Goal: Task Accomplishment & Management: Manage account settings

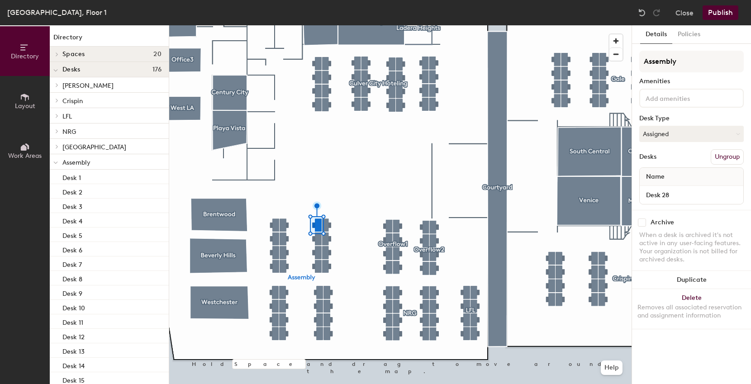
click at [722, 157] on button "Ungroup" at bounding box center [726, 156] width 33 height 15
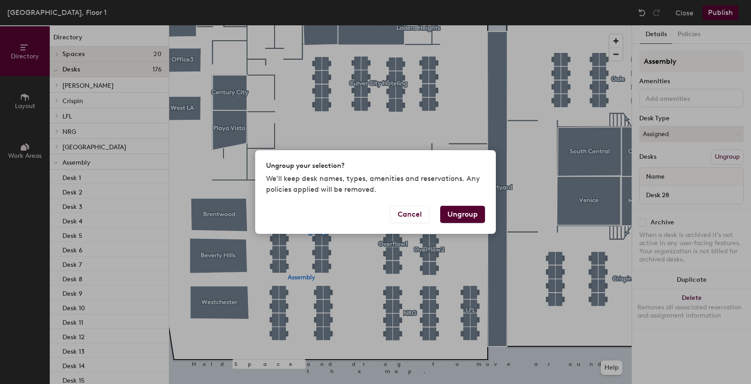
click at [453, 210] on button "Ungroup" at bounding box center [462, 214] width 45 height 17
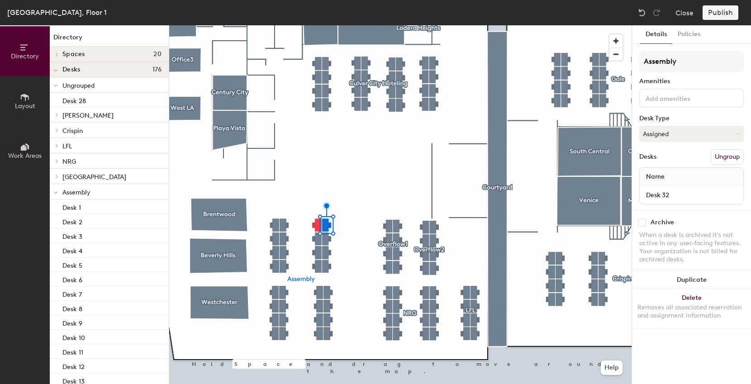
click at [720, 157] on button "Ungroup" at bounding box center [726, 156] width 33 height 15
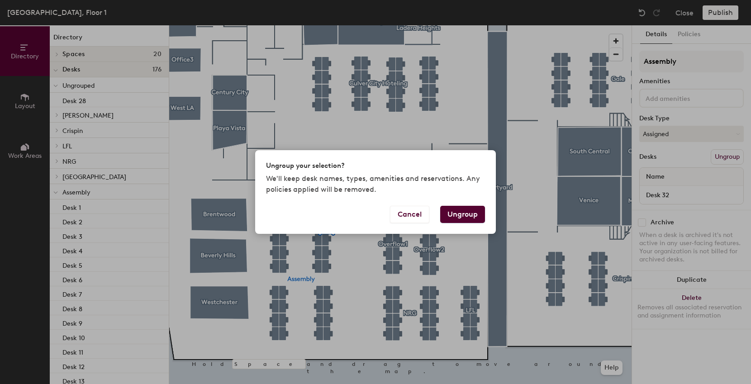
click at [447, 216] on button "Ungroup" at bounding box center [462, 214] width 45 height 17
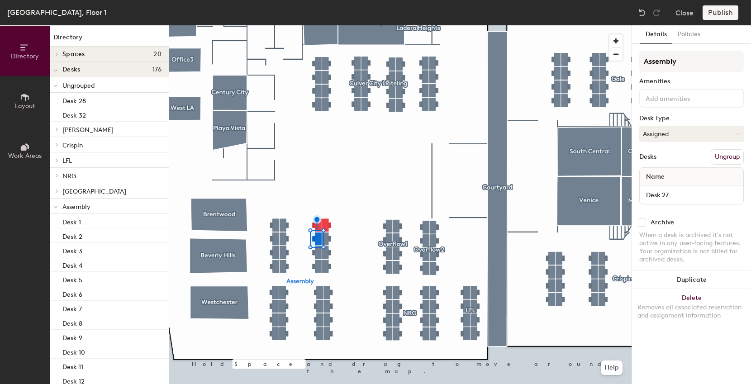
click at [725, 163] on button "Ungroup" at bounding box center [726, 156] width 33 height 15
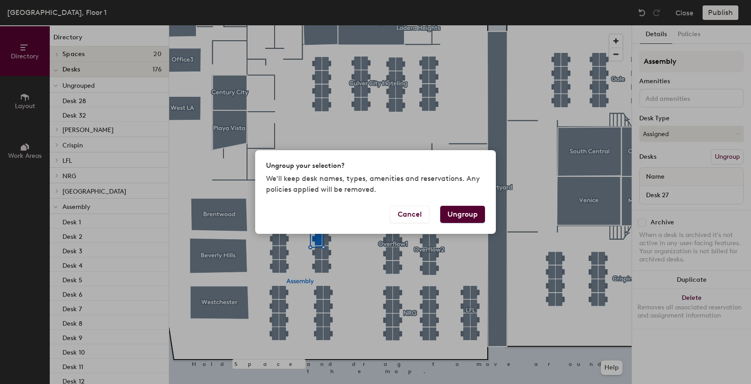
click at [465, 214] on button "Ungroup" at bounding box center [462, 214] width 45 height 17
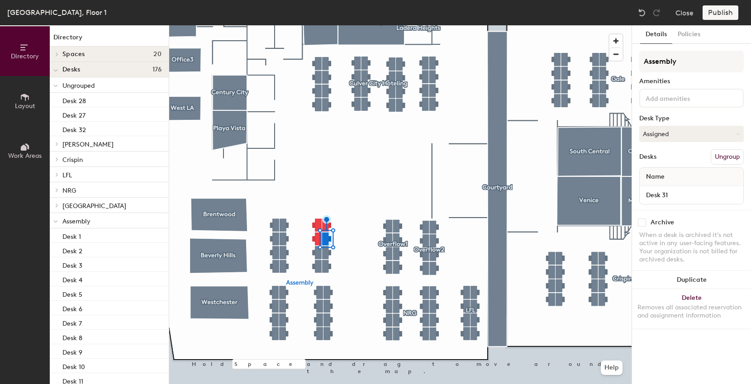
click at [736, 165] on div "Assembly Amenities Desk Type Assigned Desks Ungroup Name Desk 31" at bounding box center [691, 130] width 104 height 159
click at [727, 156] on button "Ungroup" at bounding box center [726, 156] width 33 height 15
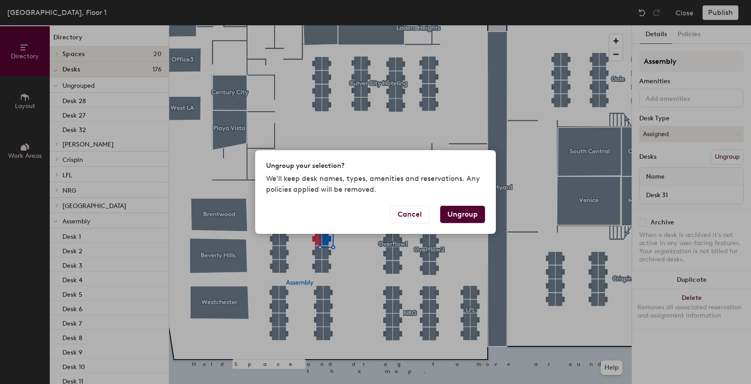
click at [463, 220] on button "Ungroup" at bounding box center [462, 214] width 45 height 17
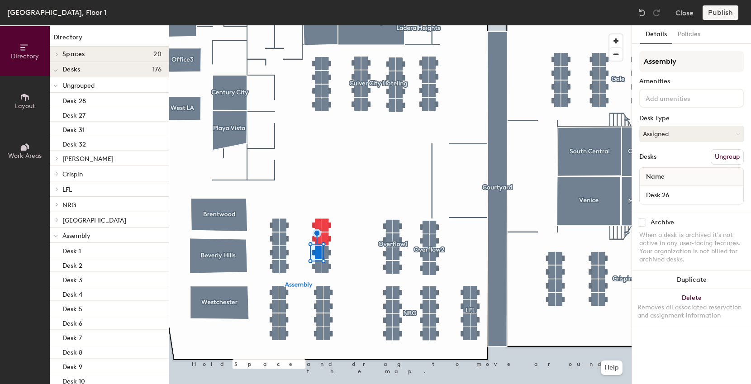
click at [720, 158] on button "Ungroup" at bounding box center [726, 156] width 33 height 15
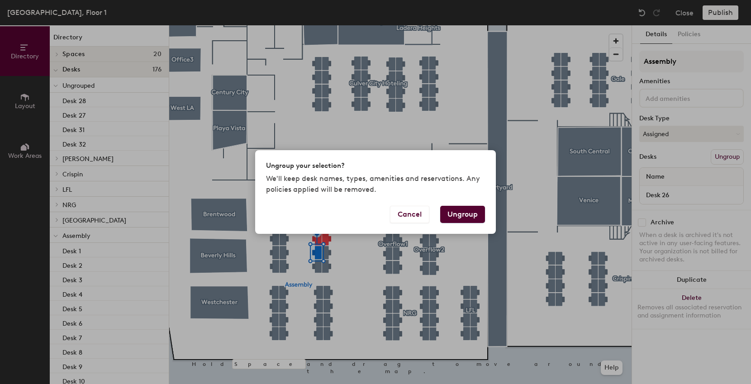
click at [462, 212] on button "Ungroup" at bounding box center [462, 214] width 45 height 17
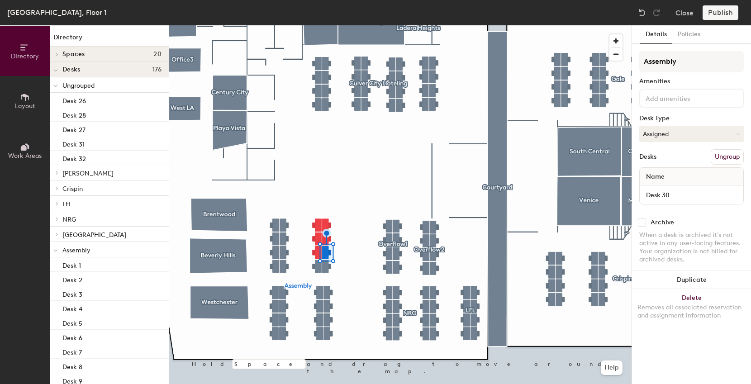
click at [723, 156] on button "Ungroup" at bounding box center [726, 156] width 33 height 15
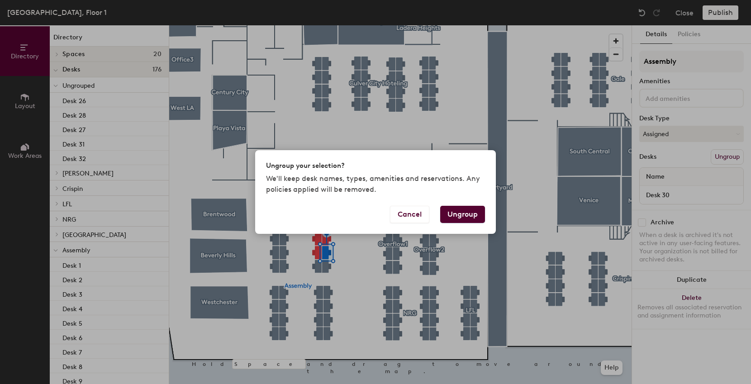
click at [463, 215] on button "Ungroup" at bounding box center [462, 214] width 45 height 17
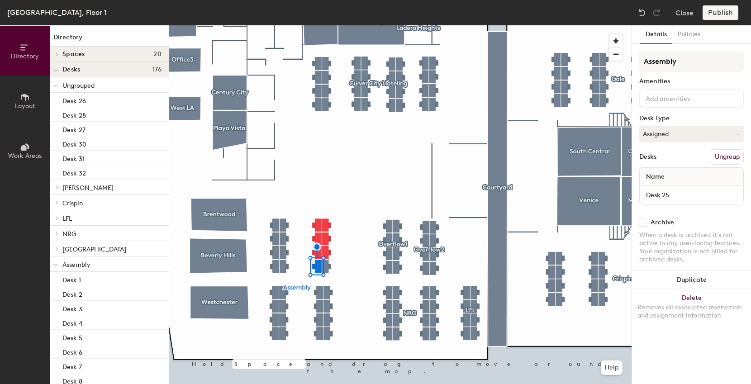
click at [729, 159] on button "Ungroup" at bounding box center [726, 156] width 33 height 15
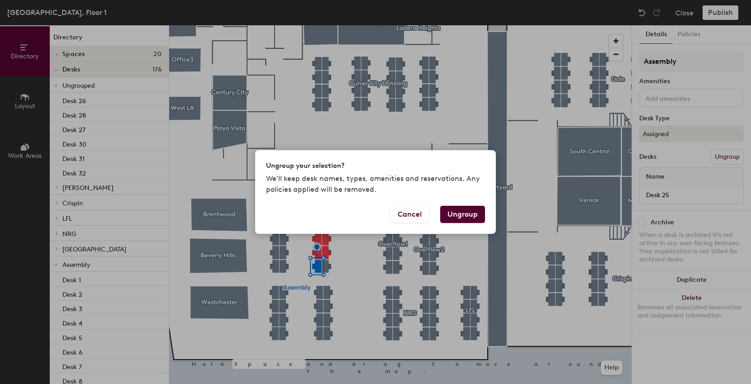
click at [459, 209] on button "Ungroup" at bounding box center [462, 214] width 45 height 17
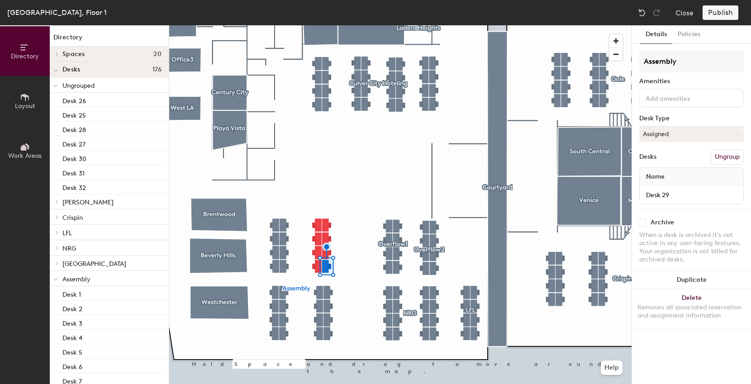
click at [728, 156] on button "Ungroup" at bounding box center [726, 156] width 33 height 15
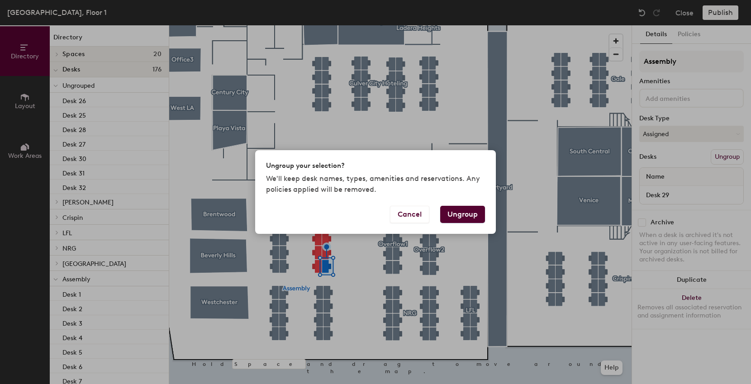
click at [472, 213] on button "Ungroup" at bounding box center [462, 214] width 45 height 17
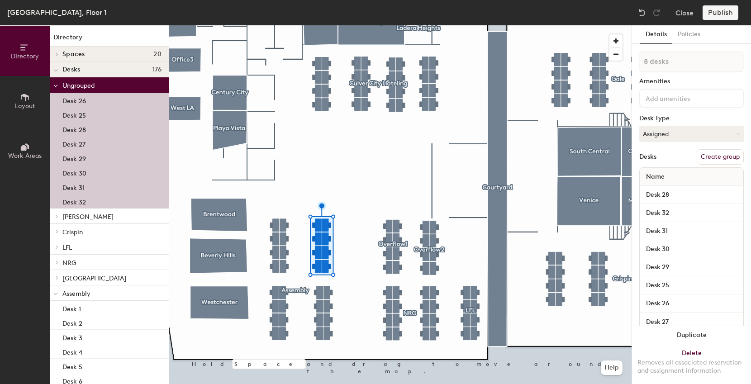
click at [713, 155] on button "Create group" at bounding box center [719, 156] width 47 height 15
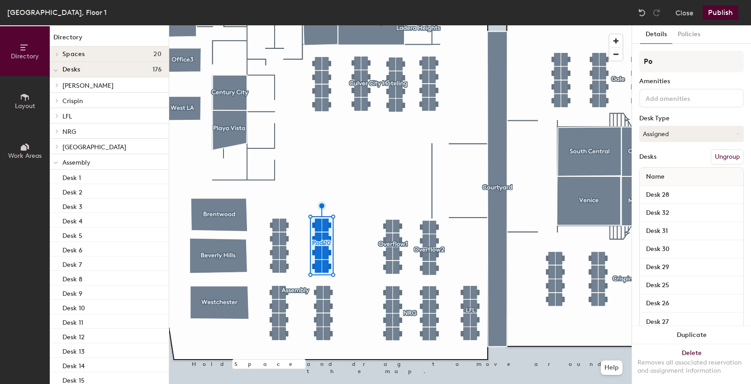
type input "P"
type input "Overflow3"
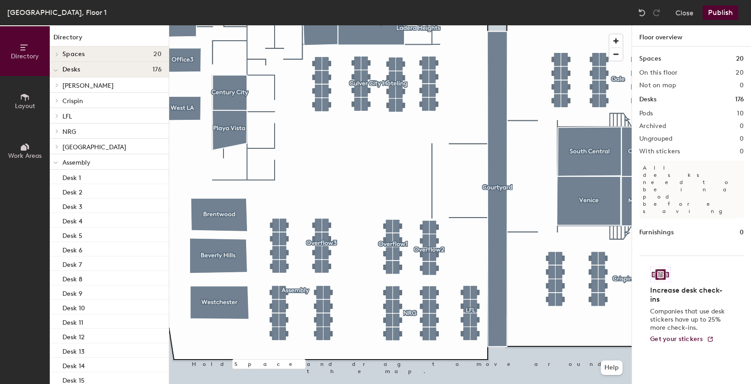
click at [713, 16] on button "Publish" at bounding box center [720, 12] width 36 height 14
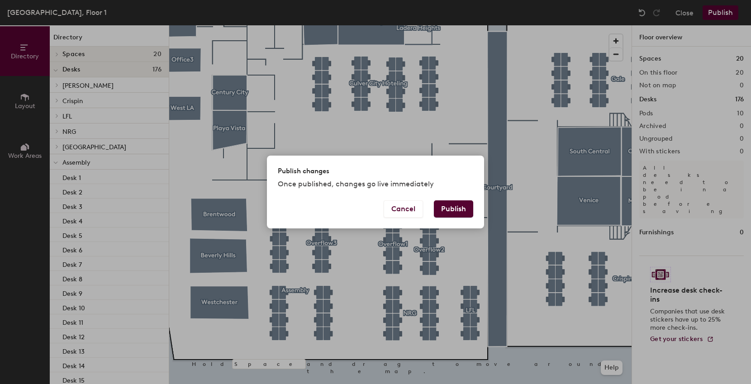
click at [457, 204] on button "Publish" at bounding box center [453, 208] width 39 height 17
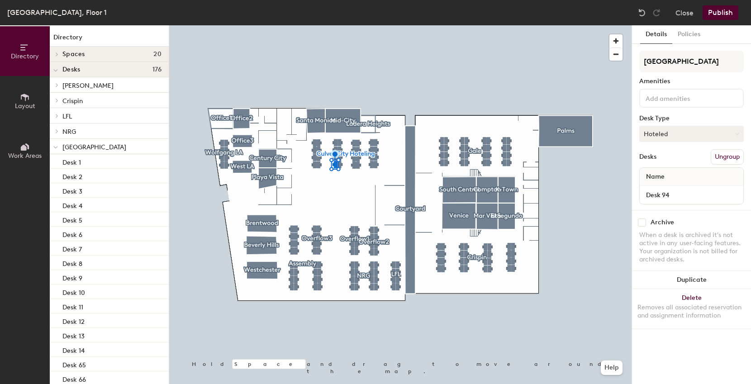
click at [658, 133] on button "Hoteled" at bounding box center [691, 134] width 104 height 16
click at [654, 161] on div "Assigned" at bounding box center [684, 162] width 90 height 14
click at [715, 11] on button "Publish" at bounding box center [720, 12] width 36 height 14
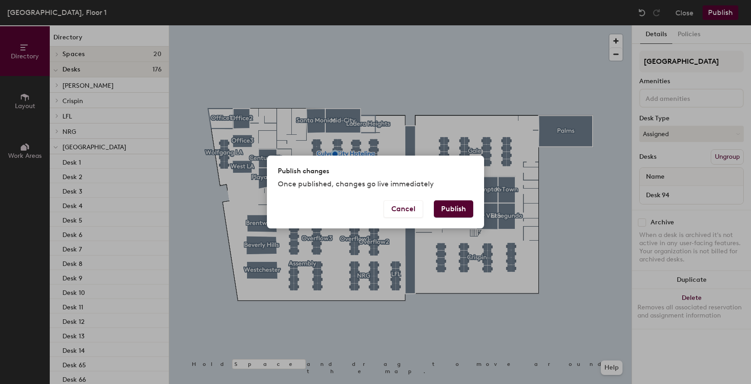
click at [453, 204] on button "Publish" at bounding box center [453, 208] width 39 height 17
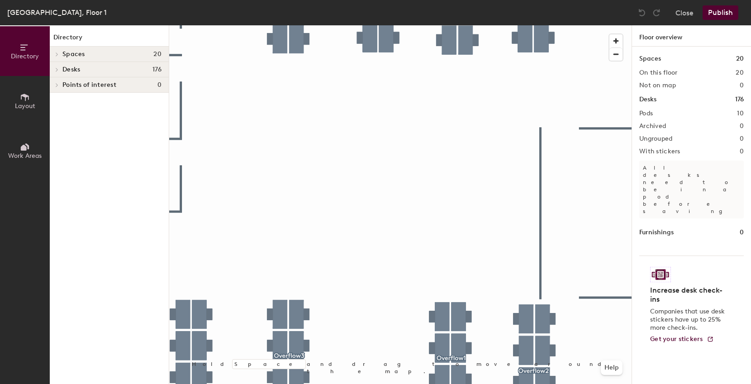
click at [414, 383] on html "Skip navigation Schedule Office People Analytics Visits Deliveries Services Man…" at bounding box center [375, 192] width 751 height 384
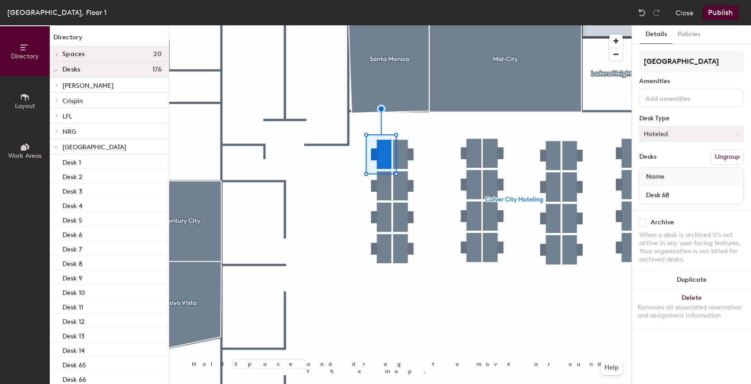
click at [659, 130] on button "Hoteled" at bounding box center [691, 134] width 104 height 16
click at [669, 166] on div "Assigned" at bounding box center [684, 162] width 90 height 14
click at [685, 134] on button "Hoteled" at bounding box center [691, 134] width 104 height 16
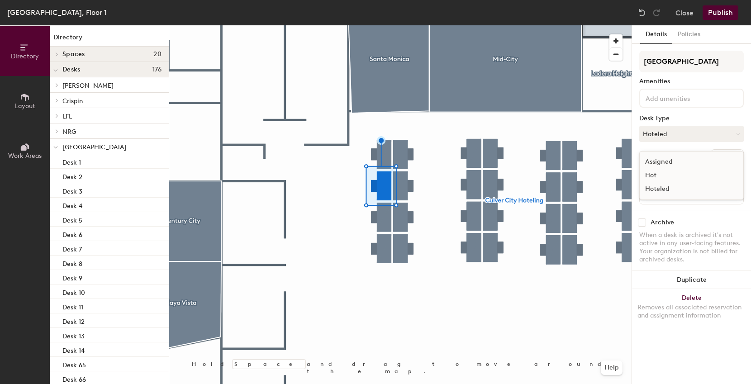
click at [668, 163] on div "Assigned" at bounding box center [684, 162] width 90 height 14
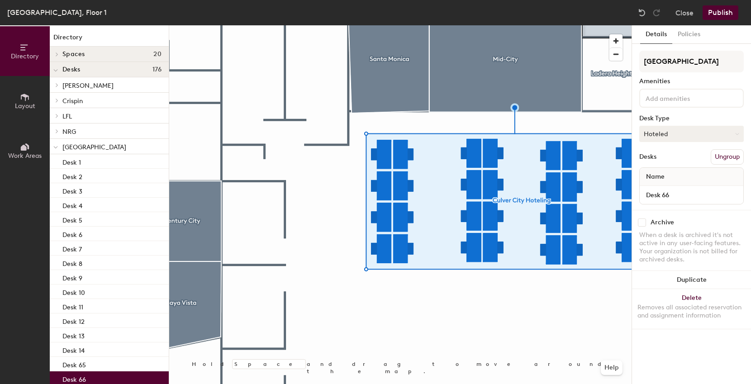
click at [663, 133] on button "Hoteled" at bounding box center [691, 134] width 104 height 16
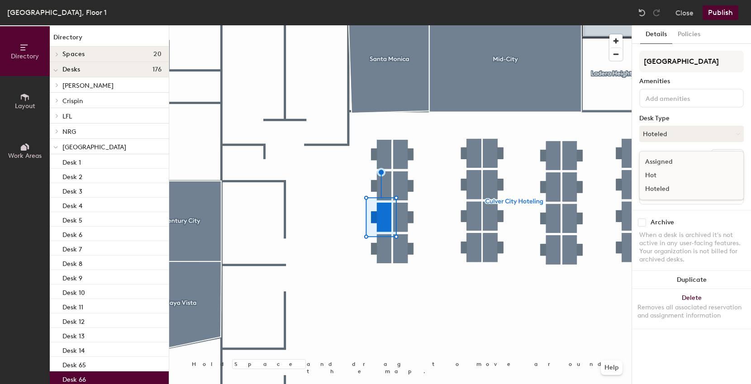
click at [671, 157] on div "Assigned" at bounding box center [684, 162] width 90 height 14
click at [386, 25] on div at bounding box center [400, 25] width 462 height 0
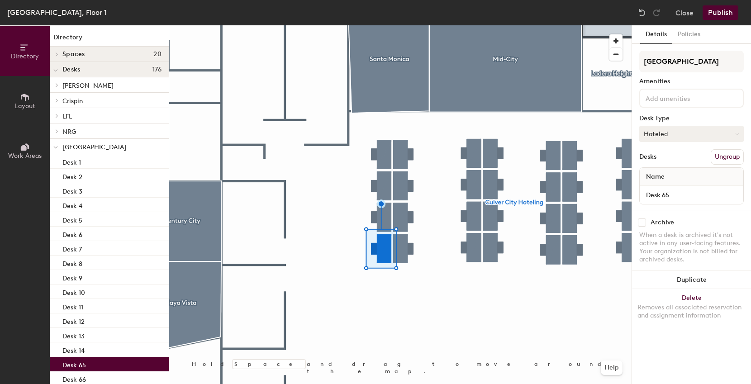
click at [682, 137] on button "Hoteled" at bounding box center [691, 134] width 104 height 16
click at [683, 160] on div "Assigned" at bounding box center [684, 162] width 90 height 14
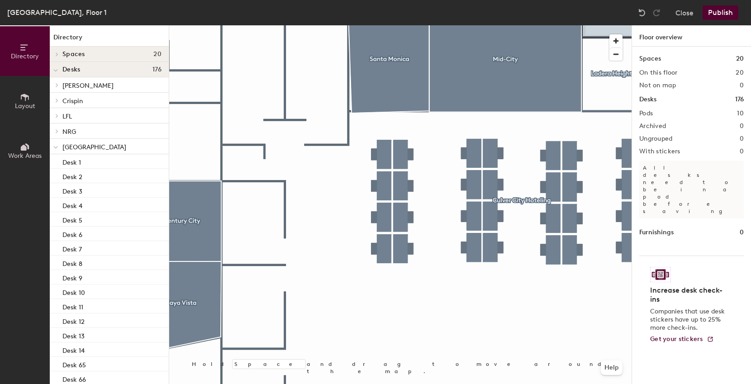
click at [719, 10] on button "Publish" at bounding box center [720, 12] width 36 height 14
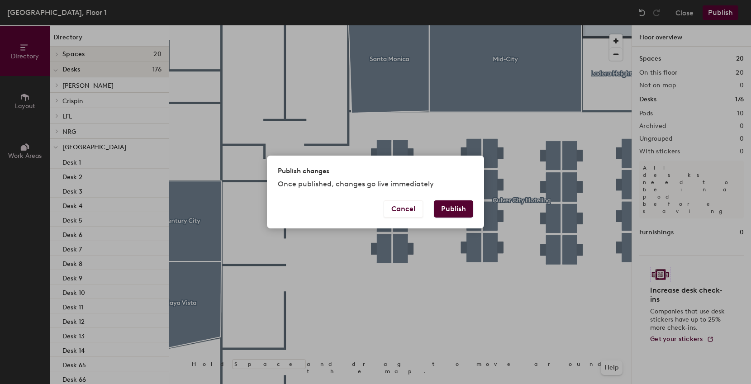
click at [440, 204] on button "Publish" at bounding box center [453, 208] width 39 height 17
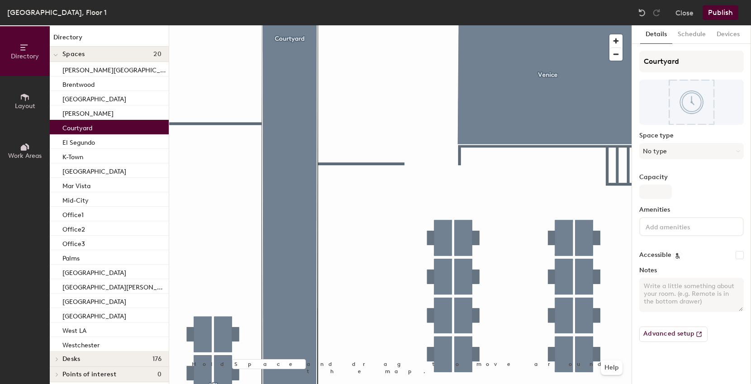
click at [214, 25] on div at bounding box center [400, 25] width 462 height 0
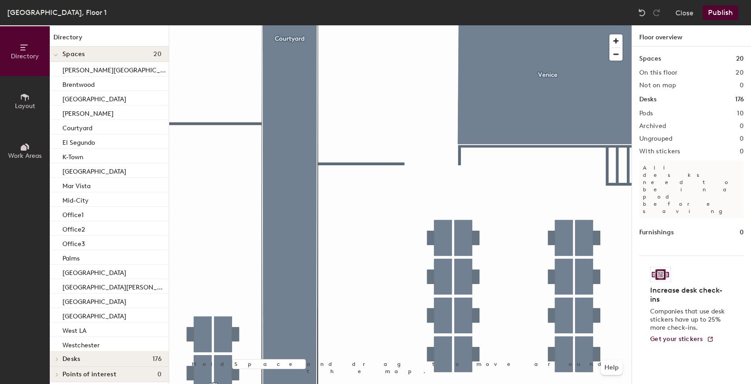
click at [277, 25] on div at bounding box center [400, 25] width 462 height 0
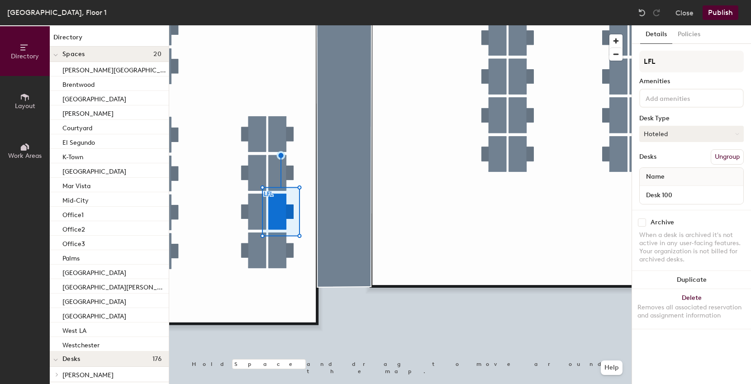
click at [693, 139] on button "Hoteled" at bounding box center [691, 134] width 104 height 16
click at [680, 162] on div "Assigned" at bounding box center [684, 162] width 90 height 14
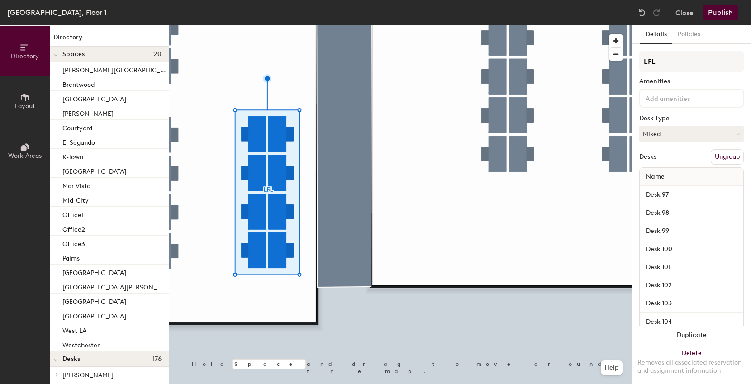
click at [423, 25] on div at bounding box center [400, 25] width 462 height 0
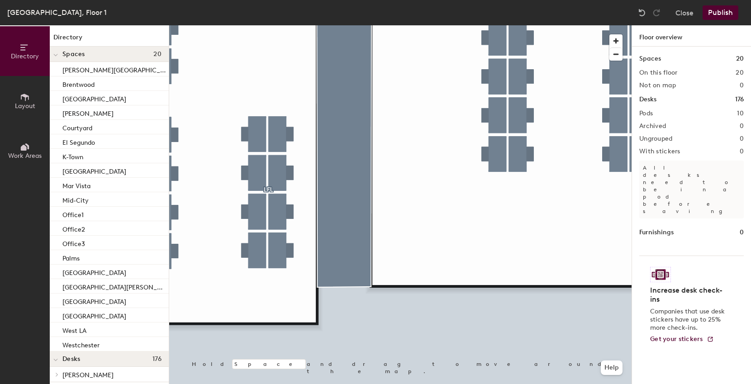
click at [723, 14] on button "Publish" at bounding box center [720, 12] width 36 height 14
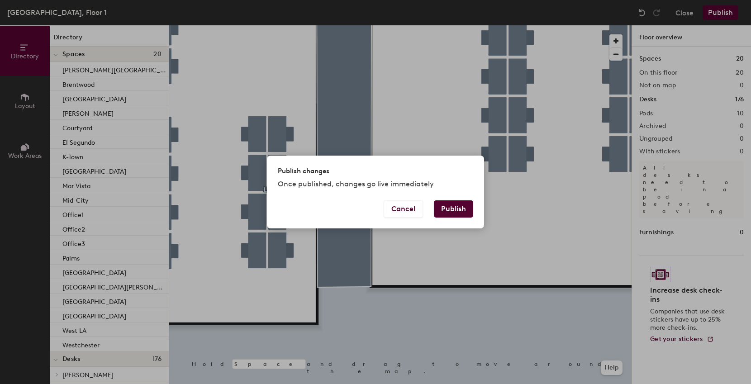
click at [460, 215] on button "Publish" at bounding box center [453, 208] width 39 height 17
